Goal: Task Accomplishment & Management: Complete application form

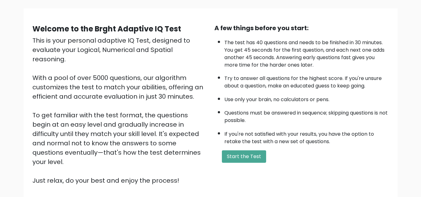
scroll to position [42, 0]
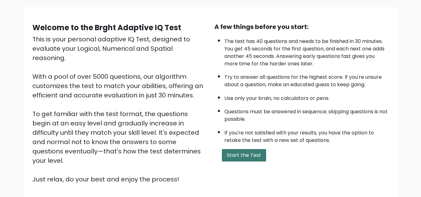
click at [254, 158] on button "Start the Test" at bounding box center [244, 155] width 44 height 12
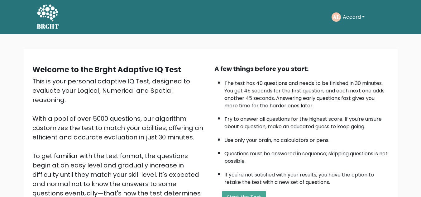
click at [363, 16] on button "Accord" at bounding box center [354, 17] width 26 height 8
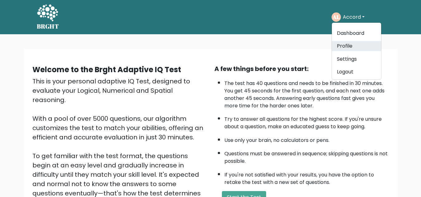
click at [350, 46] on link "Profile" at bounding box center [356, 46] width 49 height 10
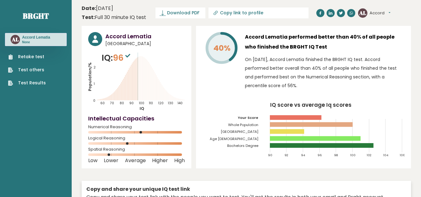
click at [216, 13] on icon at bounding box center [215, 13] width 3 height 3
type input "https://brght.org/profile/accord-lematia-1/?utm_source=share&utm_medium=copy&ut…"
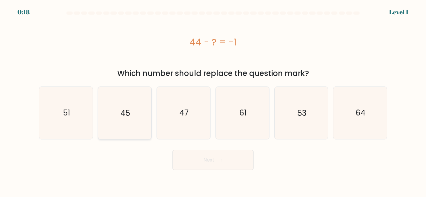
click at [129, 116] on text "45" at bounding box center [125, 113] width 10 height 11
click at [213, 100] on input "b. 45" at bounding box center [213, 100] width 0 height 2
radio input "true"
click at [202, 162] on button "Next" at bounding box center [213, 160] width 81 height 20
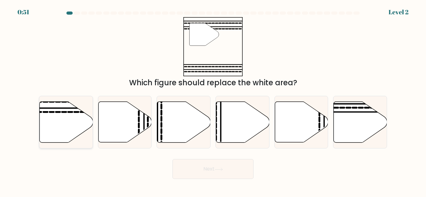
click at [71, 119] on icon at bounding box center [66, 122] width 53 height 41
click at [213, 100] on input "a." at bounding box center [213, 100] width 0 height 2
radio input "true"
click at [192, 168] on button "Next" at bounding box center [213, 169] width 81 height 20
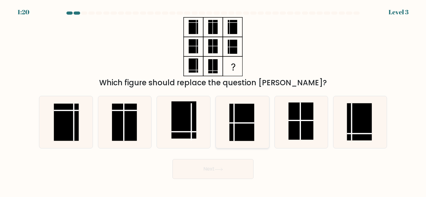
click at [246, 121] on rect at bounding box center [241, 122] width 25 height 37
click at [213, 100] on input "d." at bounding box center [213, 100] width 0 height 2
radio input "true"
click at [235, 172] on button "Next" at bounding box center [213, 169] width 81 height 20
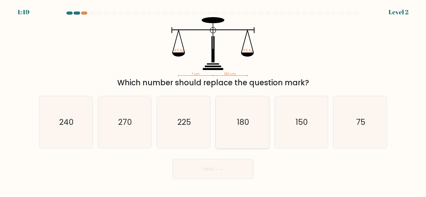
click at [245, 123] on text "180" at bounding box center [243, 122] width 12 height 11
click at [213, 100] on input "d. 180" at bounding box center [213, 100] width 0 height 2
radio input "true"
click at [221, 170] on icon at bounding box center [218, 169] width 7 height 3
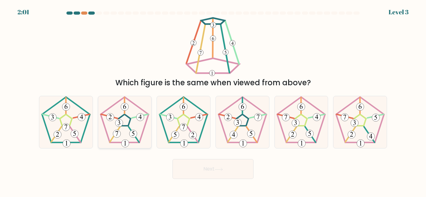
click at [129, 127] on 559 at bounding box center [134, 135] width 11 height 16
click at [213, 100] on input "b." at bounding box center [213, 100] width 0 height 2
radio input "true"
click at [183, 175] on button "Next" at bounding box center [213, 169] width 81 height 20
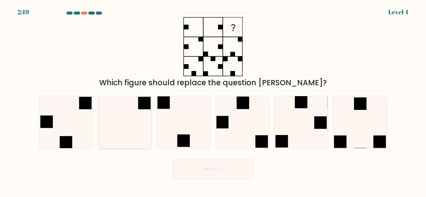
click at [139, 113] on icon at bounding box center [125, 122] width 52 height 52
click at [213, 100] on input "b." at bounding box center [213, 100] width 0 height 2
radio input "true"
click at [198, 172] on button "Next" at bounding box center [213, 169] width 81 height 20
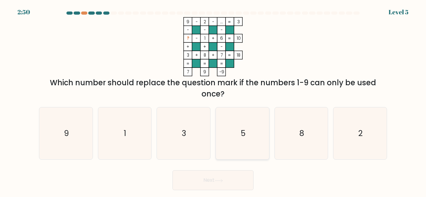
click at [260, 131] on icon "5" at bounding box center [242, 134] width 52 height 52
click at [213, 100] on input "d. 5" at bounding box center [213, 100] width 0 height 2
radio input "true"
click at [229, 175] on button "Next" at bounding box center [213, 181] width 81 height 20
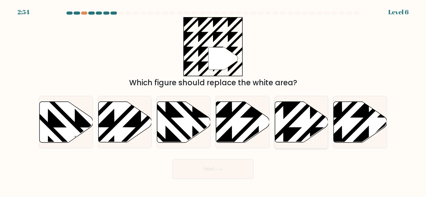
click at [299, 132] on icon at bounding box center [301, 122] width 53 height 41
click at [213, 100] on input "e." at bounding box center [213, 100] width 0 height 2
radio input "true"
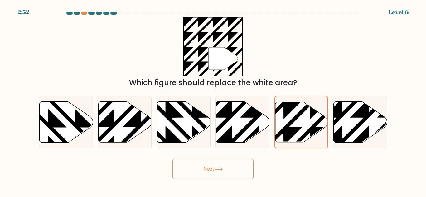
click at [241, 167] on button "Next" at bounding box center [213, 169] width 81 height 20
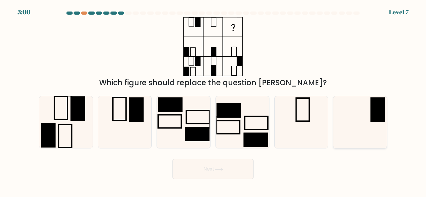
click at [374, 116] on rect at bounding box center [378, 110] width 14 height 24
click at [213, 100] on input "f." at bounding box center [213, 100] width 0 height 2
radio input "true"
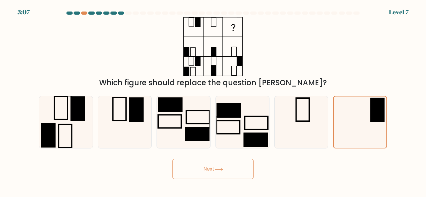
click at [243, 169] on button "Next" at bounding box center [213, 169] width 81 height 20
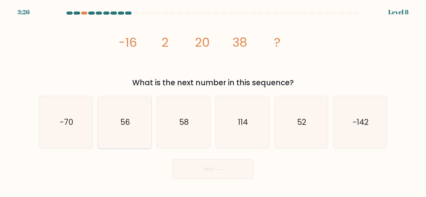
click at [119, 129] on icon "56" at bounding box center [125, 122] width 52 height 52
click at [213, 100] on input "b. 56" at bounding box center [213, 100] width 0 height 2
radio input "true"
click at [208, 167] on button "Next" at bounding box center [213, 169] width 81 height 20
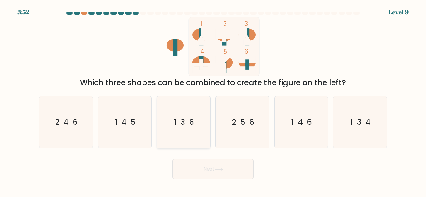
click at [189, 122] on text "1-3-6" at bounding box center [184, 122] width 20 height 11
click at [213, 100] on input "c. 1-3-6" at bounding box center [213, 100] width 0 height 2
radio input "true"
click at [200, 168] on button "Next" at bounding box center [213, 169] width 81 height 20
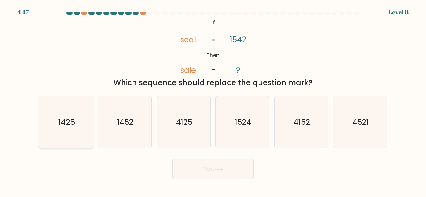
click at [69, 123] on text "1425" at bounding box center [66, 122] width 17 height 11
click at [213, 100] on input "a. 1425" at bounding box center [213, 100] width 0 height 2
radio input "true"
click at [196, 172] on button "Next" at bounding box center [213, 169] width 81 height 20
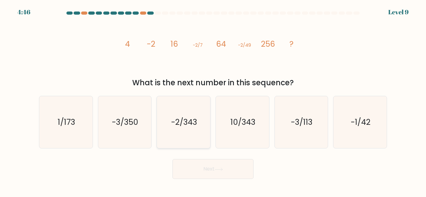
click at [182, 123] on text "-2/343" at bounding box center [184, 122] width 26 height 11
click at [213, 100] on input "c. -2/343" at bounding box center [213, 100] width 0 height 2
radio input "true"
click at [202, 166] on button "Next" at bounding box center [213, 169] width 81 height 20
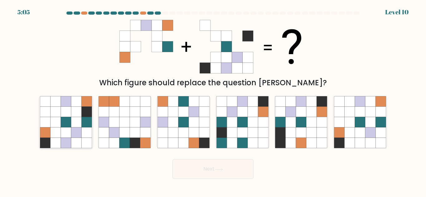
click at [70, 122] on icon at bounding box center [66, 122] width 10 height 10
click at [213, 100] on input "a." at bounding box center [213, 100] width 0 height 2
radio input "true"
click at [189, 167] on button "Next" at bounding box center [213, 169] width 81 height 20
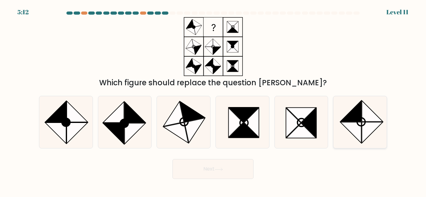
click at [352, 120] on icon at bounding box center [350, 111] width 21 height 21
click at [213, 100] on input "f." at bounding box center [213, 100] width 0 height 2
radio input "true"
click at [235, 164] on button "Next" at bounding box center [213, 169] width 81 height 20
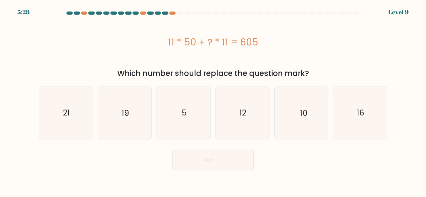
click at [197, 53] on div "11 * 50 + ? * 11 = 605" at bounding box center [213, 42] width 348 height 50
click at [197, 52] on div "11 * 50 + ? * 11 = 605" at bounding box center [213, 42] width 348 height 50
click at [200, 125] on icon "5" at bounding box center [184, 113] width 52 height 52
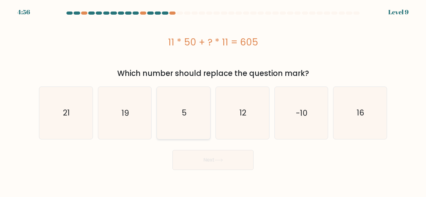
click at [213, 100] on input "c. 5" at bounding box center [213, 100] width 0 height 2
radio input "true"
click at [220, 163] on button "Next" at bounding box center [213, 160] width 81 height 20
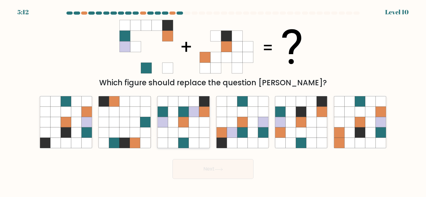
click at [187, 121] on icon at bounding box center [183, 122] width 10 height 10
click at [213, 100] on input "c." at bounding box center [213, 100] width 0 height 2
radio input "true"
click at [200, 166] on button "Next" at bounding box center [213, 169] width 81 height 20
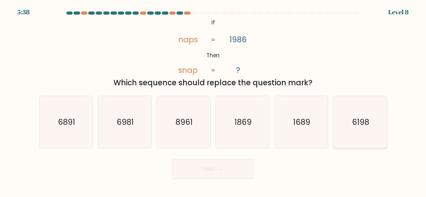
click at [352, 122] on icon "6198" at bounding box center [360, 122] width 52 height 52
click at [213, 100] on input "f. 6198" at bounding box center [213, 100] width 0 height 2
radio input "true"
click at [230, 175] on button "Next" at bounding box center [213, 169] width 81 height 20
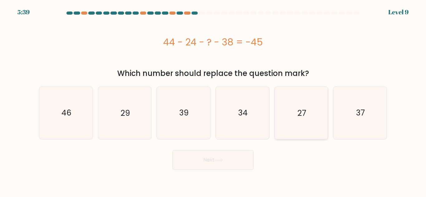
click at [305, 104] on icon "27" at bounding box center [301, 113] width 52 height 52
click at [213, 100] on input "e. 27" at bounding box center [213, 100] width 0 height 2
radio input "true"
click at [232, 160] on button "Next" at bounding box center [213, 160] width 81 height 20
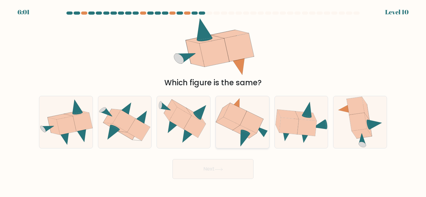
click at [245, 127] on icon at bounding box center [251, 122] width 23 height 22
click at [213, 100] on input "d." at bounding box center [213, 100] width 0 height 2
radio input "true"
click at [214, 172] on button "Next" at bounding box center [213, 169] width 81 height 20
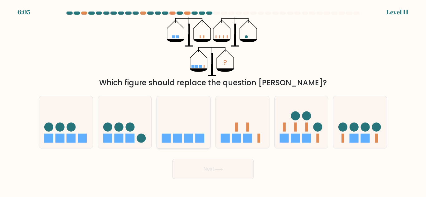
click at [188, 136] on rect at bounding box center [188, 138] width 9 height 9
click at [213, 100] on input "c." at bounding box center [213, 100] width 0 height 2
radio input "true"
click at [204, 168] on button "Next" at bounding box center [213, 169] width 81 height 20
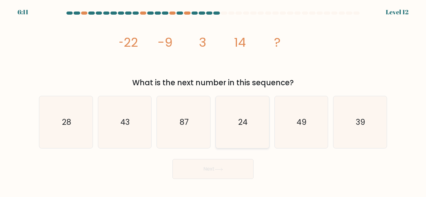
click at [242, 119] on text "24" at bounding box center [242, 122] width 9 height 11
click at [213, 100] on input "d. 24" at bounding box center [213, 100] width 0 height 2
radio input "true"
click at [228, 168] on button "Next" at bounding box center [213, 169] width 81 height 20
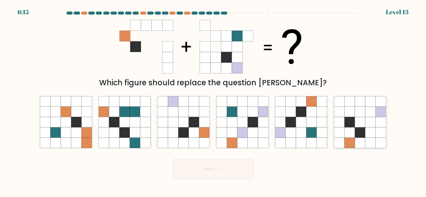
click at [367, 114] on icon at bounding box center [370, 112] width 10 height 10
click at [213, 100] on input "f." at bounding box center [213, 100] width 0 height 2
radio input "true"
click at [231, 173] on button "Next" at bounding box center [213, 169] width 81 height 20
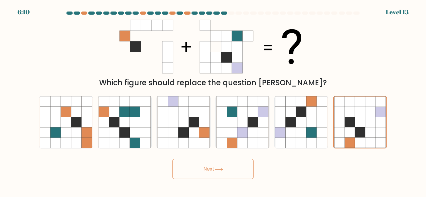
click at [223, 169] on icon at bounding box center [219, 169] width 8 height 3
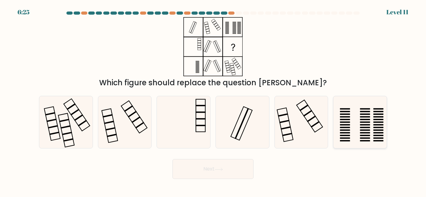
click at [375, 130] on rect at bounding box center [378, 130] width 10 height 1
click at [213, 100] on input "f." at bounding box center [213, 100] width 0 height 2
radio input "true"
click at [231, 164] on button "Next" at bounding box center [213, 169] width 81 height 20
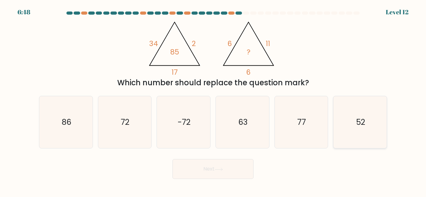
click at [345, 121] on icon "52" at bounding box center [360, 122] width 52 height 52
click at [213, 100] on input "f. 52" at bounding box center [213, 100] width 0 height 2
radio input "true"
click at [227, 168] on button "Next" at bounding box center [213, 169] width 81 height 20
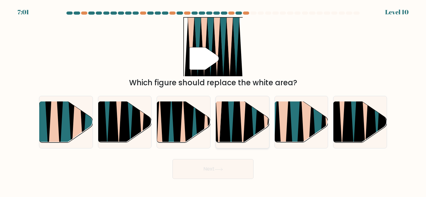
click at [244, 123] on icon at bounding box center [243, 101] width 12 height 107
click at [213, 100] on input "d." at bounding box center [213, 100] width 0 height 2
radio input "true"
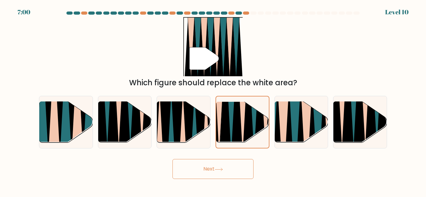
click at [211, 170] on button "Next" at bounding box center [213, 169] width 81 height 20
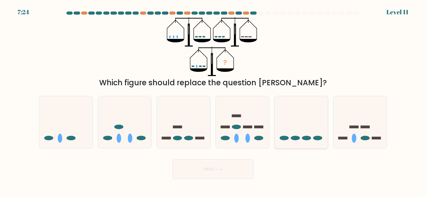
click at [299, 139] on ellipse at bounding box center [295, 138] width 9 height 5
click at [213, 100] on input "e." at bounding box center [213, 100] width 0 height 2
radio input "true"
click at [223, 172] on button "Next" at bounding box center [213, 169] width 81 height 20
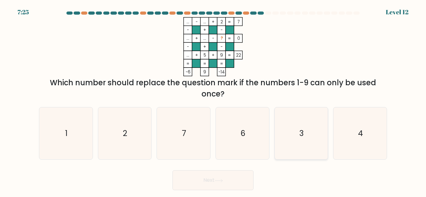
click at [297, 137] on icon "3" at bounding box center [301, 134] width 52 height 52
click at [213, 100] on input "e. 3" at bounding box center [213, 100] width 0 height 2
radio input "true"
click at [224, 177] on button "Next" at bounding box center [213, 181] width 81 height 20
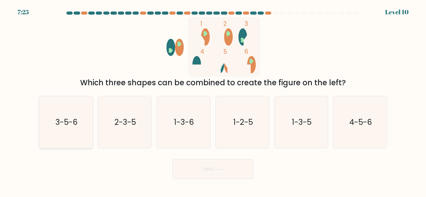
click at [77, 118] on text "3-5-6" at bounding box center [66, 122] width 22 height 11
click at [213, 100] on input "a. 3-5-6" at bounding box center [213, 100] width 0 height 2
radio input "true"
click at [191, 172] on button "Next" at bounding box center [213, 169] width 81 height 20
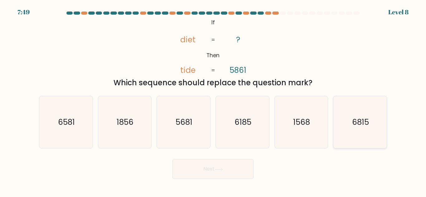
click at [357, 125] on text "6815" at bounding box center [360, 122] width 17 height 11
click at [213, 100] on input "f. 6815" at bounding box center [213, 100] width 0 height 2
radio input "true"
click at [240, 167] on button "Next" at bounding box center [213, 169] width 81 height 20
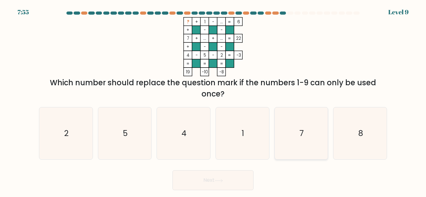
click at [302, 134] on text "7" at bounding box center [302, 133] width 4 height 11
click at [213, 100] on input "e. 7" at bounding box center [213, 100] width 0 height 2
radio input "true"
click at [221, 179] on button "Next" at bounding box center [213, 181] width 81 height 20
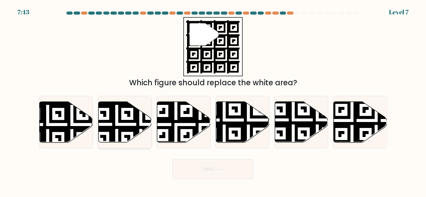
click at [118, 129] on icon at bounding box center [141, 100] width 97 height 97
click at [213, 100] on input "b." at bounding box center [213, 100] width 0 height 2
radio input "true"
click at [211, 173] on button "Next" at bounding box center [213, 169] width 81 height 20
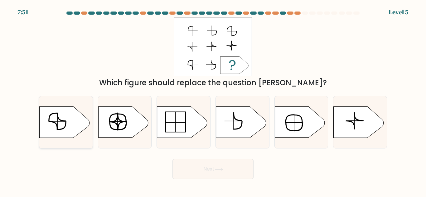
click at [67, 125] on icon at bounding box center [65, 122] width 50 height 31
click at [213, 100] on input "a." at bounding box center [213, 100] width 0 height 2
radio input "true"
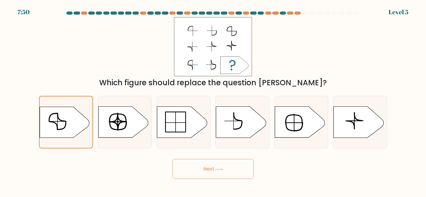
click at [190, 165] on button "Next" at bounding box center [213, 169] width 81 height 20
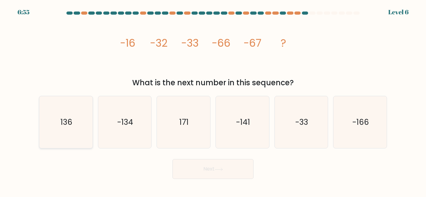
click at [77, 122] on icon "136" at bounding box center [66, 122] width 52 height 52
click at [213, 100] on input "a. 136" at bounding box center [213, 100] width 0 height 2
radio input "true"
click at [305, 124] on text "-33" at bounding box center [301, 122] width 13 height 11
click at [213, 100] on input "e. -33" at bounding box center [213, 100] width 0 height 2
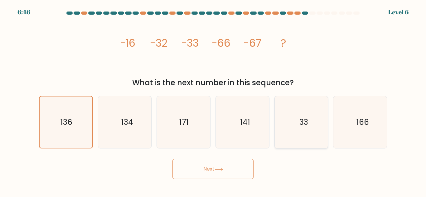
radio input "true"
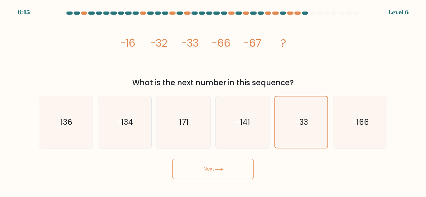
click at [216, 168] on icon at bounding box center [219, 169] width 8 height 3
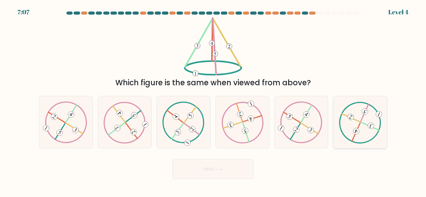
click at [361, 129] on icon at bounding box center [360, 123] width 42 height 42
click at [213, 100] on input "f." at bounding box center [213, 100] width 0 height 2
radio input "true"
click at [216, 165] on button "Next" at bounding box center [213, 169] width 81 height 20
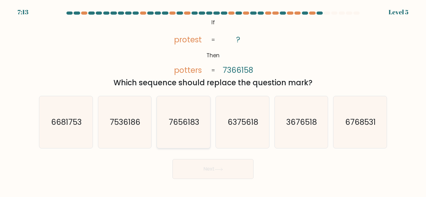
click at [185, 127] on text "7656183" at bounding box center [184, 122] width 31 height 11
click at [213, 100] on input "c. 7656183" at bounding box center [213, 100] width 0 height 2
radio input "true"
click at [203, 168] on button "Next" at bounding box center [213, 169] width 81 height 20
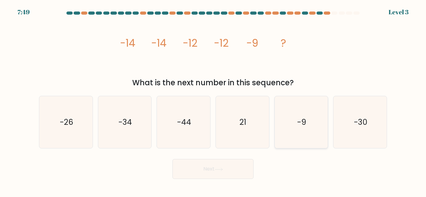
click at [301, 124] on text "-9" at bounding box center [301, 122] width 9 height 11
click at [213, 100] on input "e. -9" at bounding box center [213, 100] width 0 height 2
radio input "true"
click at [232, 173] on button "Next" at bounding box center [213, 169] width 81 height 20
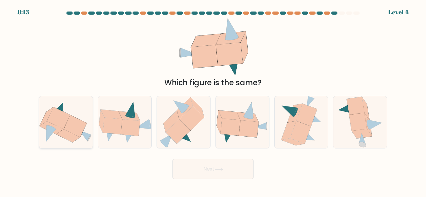
click at [70, 123] on icon at bounding box center [75, 126] width 23 height 22
click at [213, 100] on input "a." at bounding box center [213, 100] width 0 height 2
radio input "true"
click at [203, 179] on button "Next" at bounding box center [213, 169] width 81 height 20
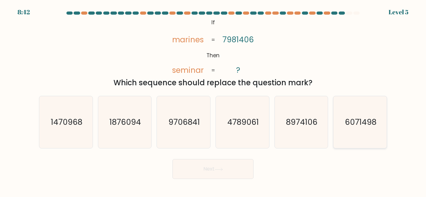
click at [356, 124] on text "6071498" at bounding box center [361, 122] width 32 height 11
click at [213, 100] on input "f. 6071498" at bounding box center [213, 100] width 0 height 2
radio input "true"
click at [241, 169] on button "Next" at bounding box center [213, 169] width 81 height 20
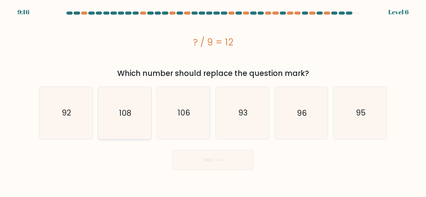
click at [130, 119] on text "108" at bounding box center [125, 113] width 12 height 11
click at [213, 100] on input "b. 108" at bounding box center [213, 100] width 0 height 2
radio input "true"
click at [209, 159] on button "Next" at bounding box center [213, 160] width 81 height 20
